Goal: Transaction & Acquisition: Purchase product/service

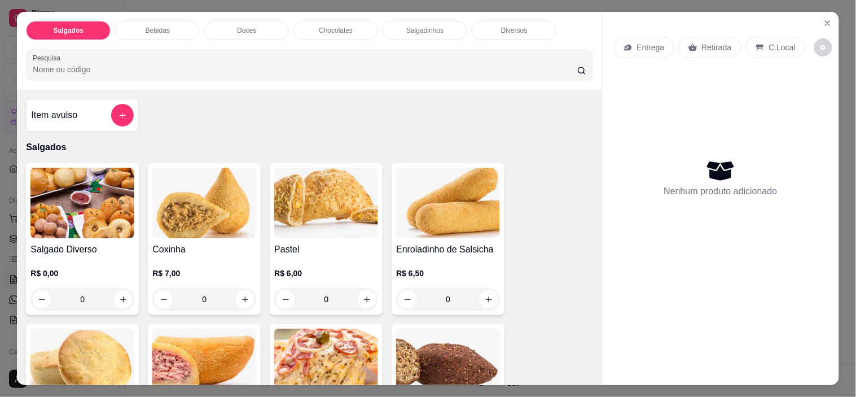
click at [760, 42] on div "C.Local" at bounding box center [775, 47] width 59 height 21
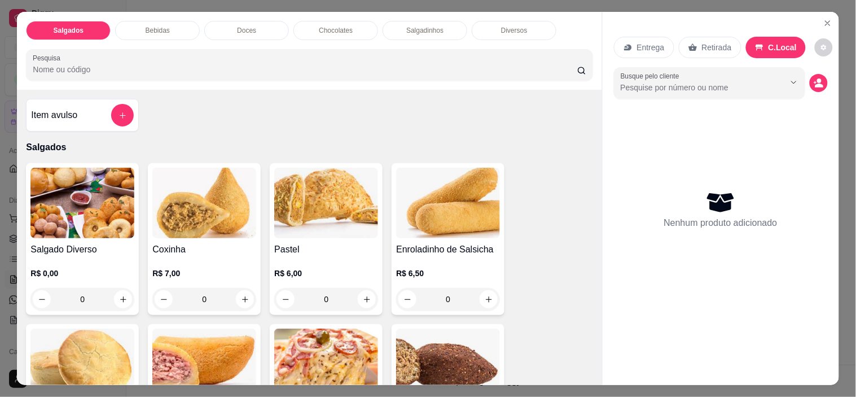
click at [791, 82] on button "Show suggestions" at bounding box center [794, 82] width 18 height 18
type input "Débo"
click at [689, 113] on div "Nenhum produto adicionado" at bounding box center [721, 209] width 214 height 221
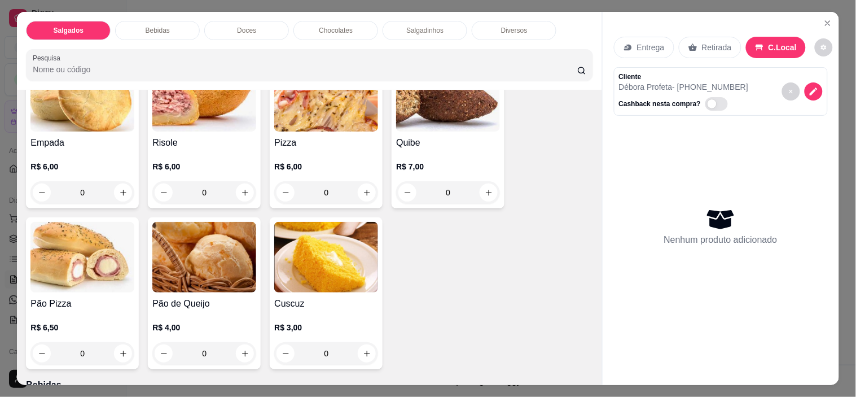
scroll to position [299, 0]
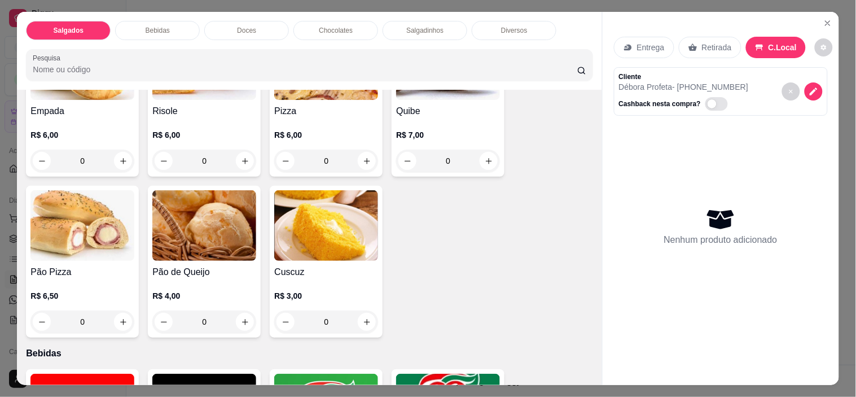
click at [179, 271] on h4 "Pão de Queijo" at bounding box center [204, 272] width 104 height 14
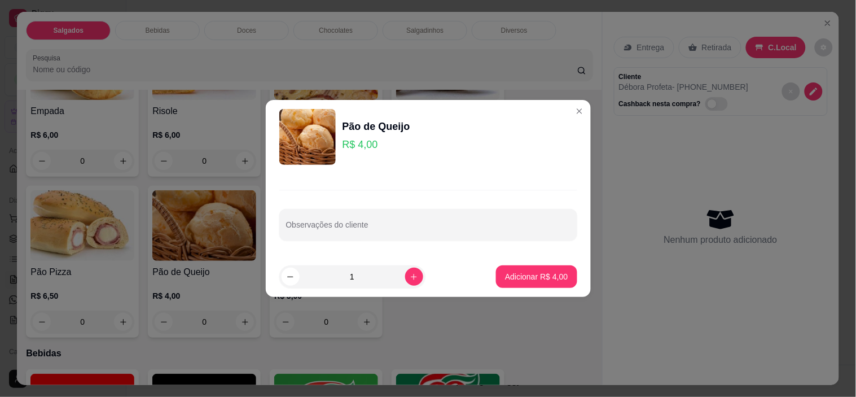
click at [540, 278] on p "Adicionar R$ 4,00" at bounding box center [536, 276] width 63 height 11
type input "1"
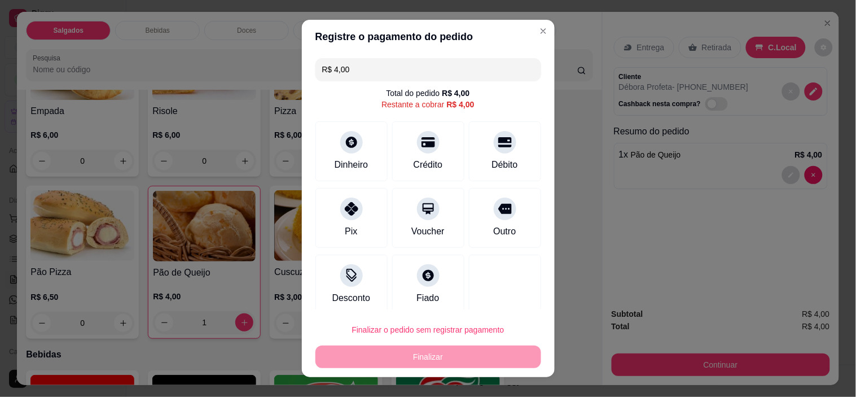
click at [660, 232] on div "Entrega Retirada C.Local Cliente [PERSON_NAME] - [PHONE_NUMBER] Cashback nesta …" at bounding box center [720, 155] width 236 height 287
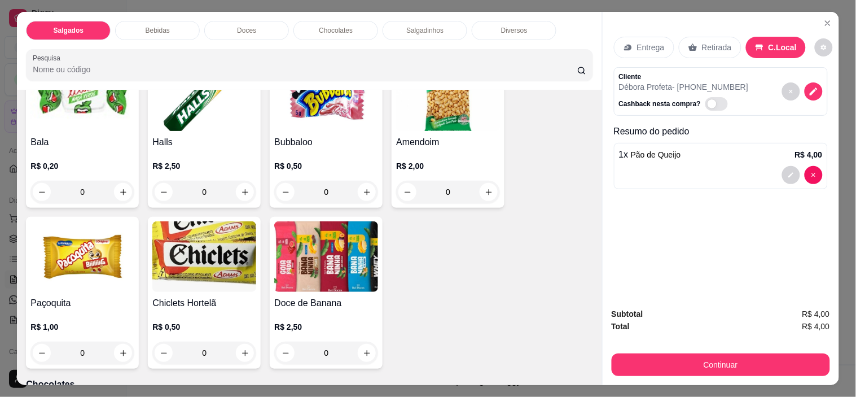
scroll to position [1423, 0]
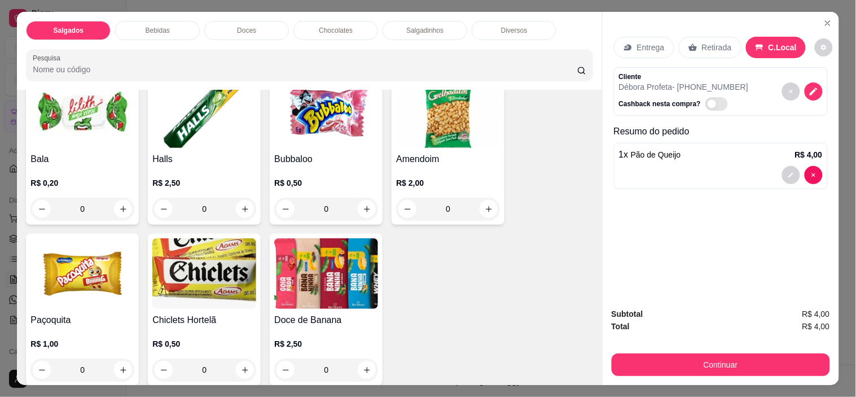
click at [335, 302] on img at bounding box center [326, 273] width 104 height 71
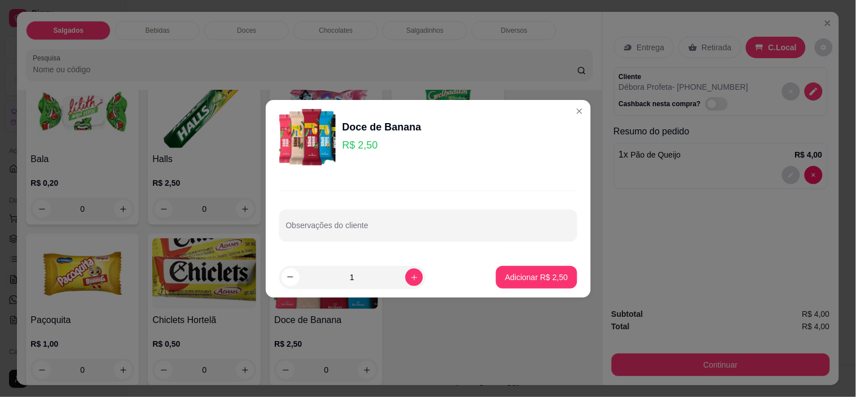
click at [405, 274] on button "increase-product-quantity" at bounding box center [413, 276] width 17 height 17
type input "2"
click at [540, 275] on p "Adicionar R$ 5,00" at bounding box center [536, 276] width 61 height 11
type input "2"
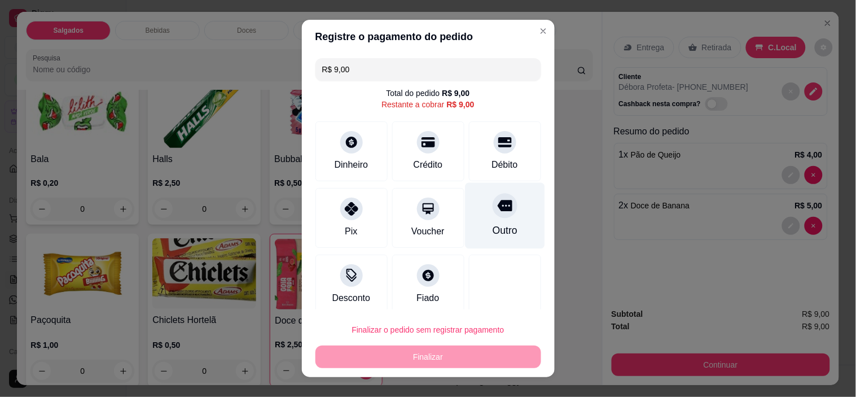
click at [492, 217] on div at bounding box center [504, 205] width 25 height 25
type input "R$ 0,00"
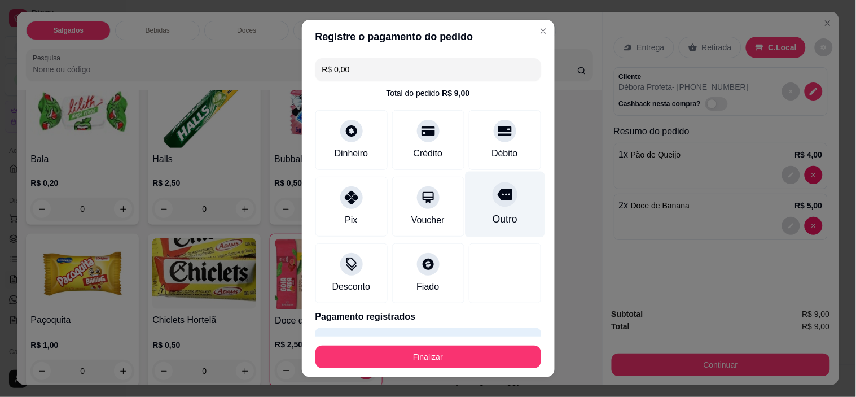
click at [477, 360] on button "Finalizar" at bounding box center [428, 356] width 226 height 23
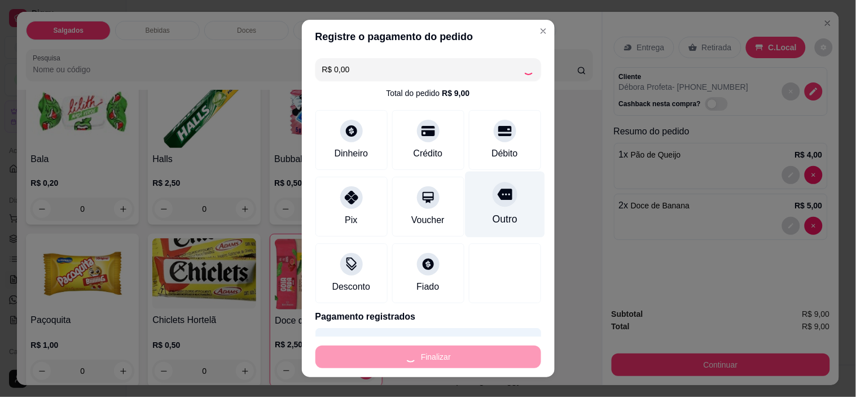
type input "0"
type input "-R$ 9,00"
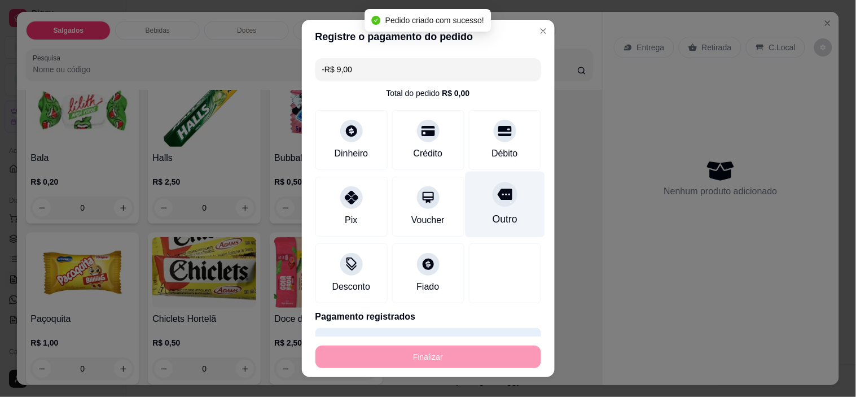
scroll to position [1422, 0]
